Goal: Task Accomplishment & Management: Use online tool/utility

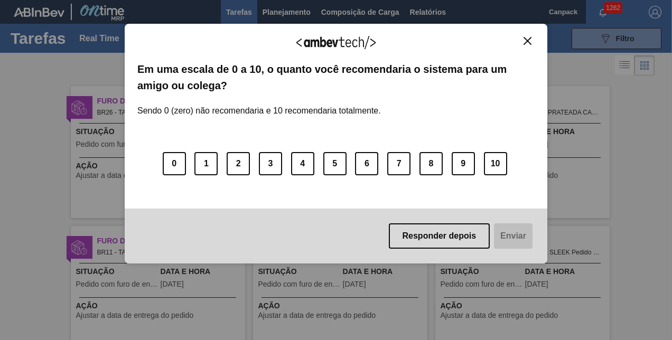
click at [530, 38] on img "Close" at bounding box center [528, 41] width 8 height 8
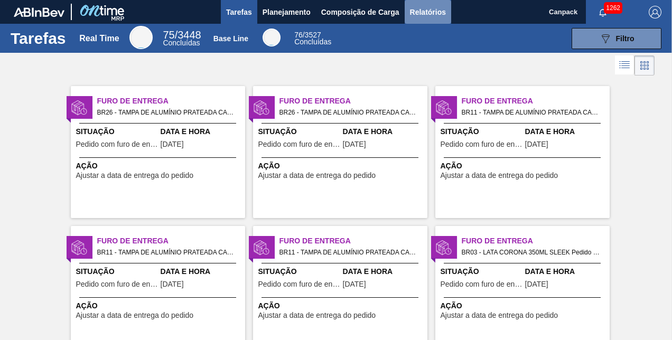
click at [428, 17] on span "Relatórios" at bounding box center [428, 12] width 36 height 13
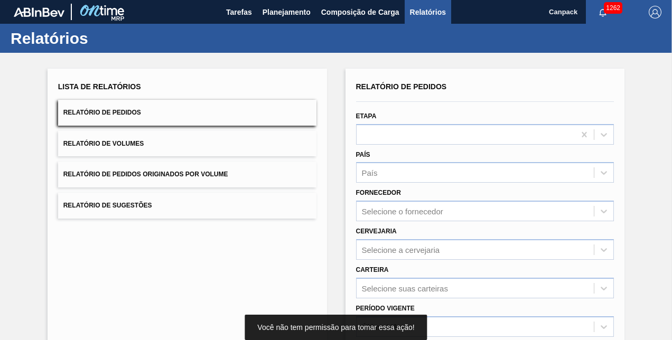
scroll to position [148, 0]
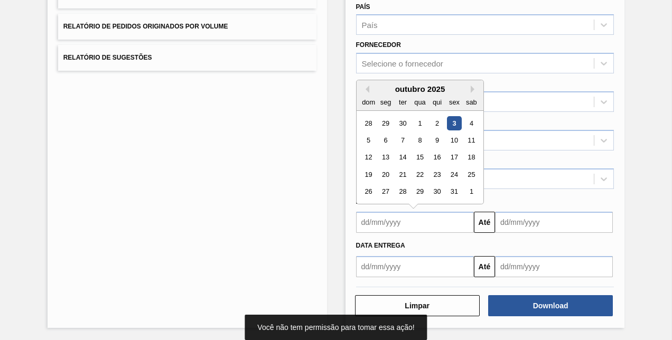
click at [440, 217] on input "text" at bounding box center [415, 222] width 118 height 21
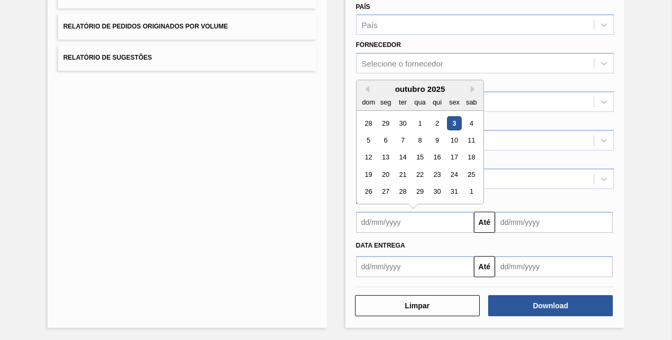
click at [455, 125] on div "3" at bounding box center [454, 123] width 14 height 14
type input "[DATE]"
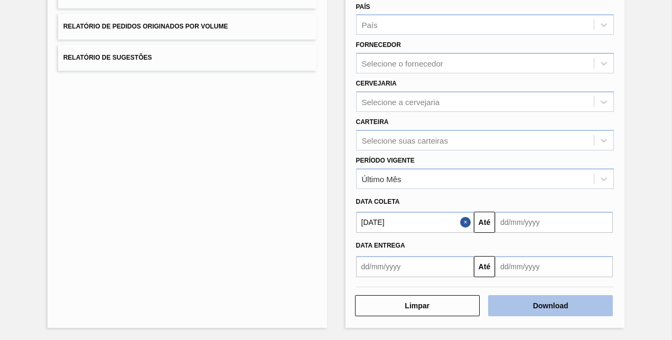
click at [543, 308] on button "Download" at bounding box center [550, 305] width 125 height 21
